Goal: Browse casually

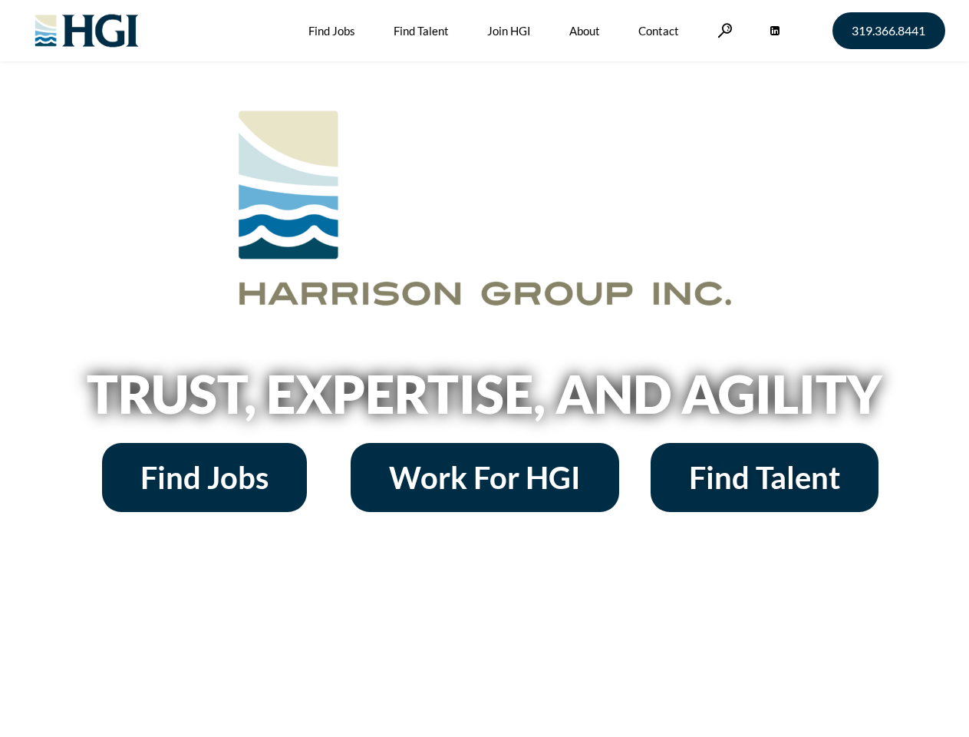
click at [484, 368] on h2 "Trust, Expertise, and Agility" at bounding box center [485, 394] width 875 height 52
click at [723, 30] on link at bounding box center [725, 30] width 15 height 15
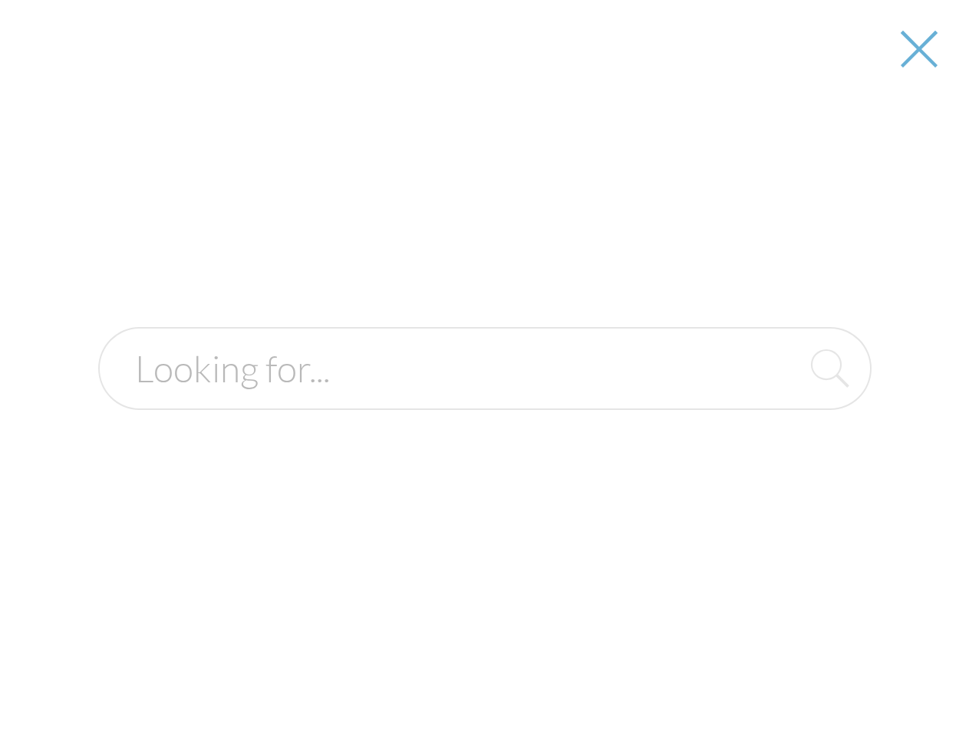
click at [484, 399] on h2 "Trust, Expertise, and Agility" at bounding box center [485, 394] width 875 height 52
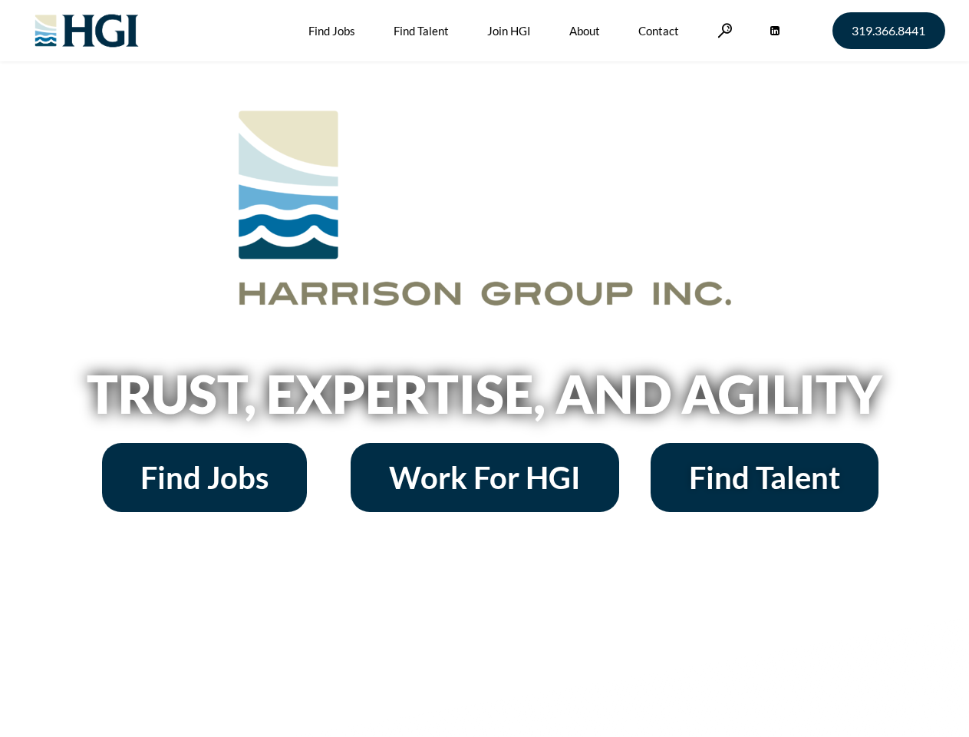
click at [484, 368] on h2 "Trust, Expertise, and Agility" at bounding box center [485, 394] width 875 height 52
click at [723, 30] on link at bounding box center [725, 30] width 15 height 15
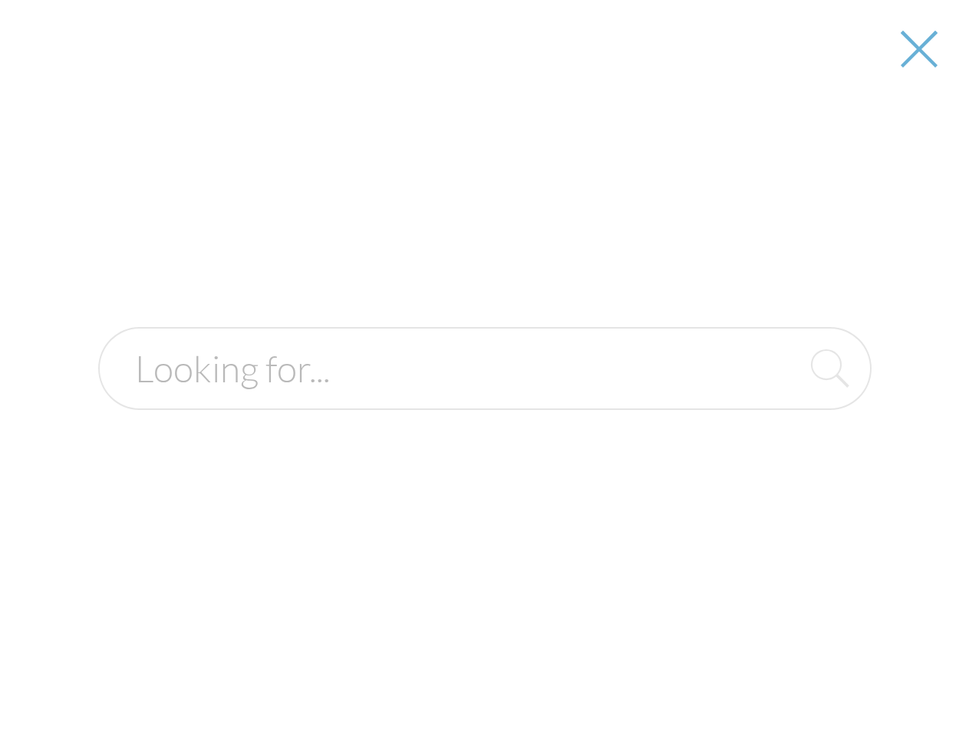
click at [484, 399] on h2 "Trust, Expertise, and Agility" at bounding box center [485, 394] width 875 height 52
